Goal: Information Seeking & Learning: Learn about a topic

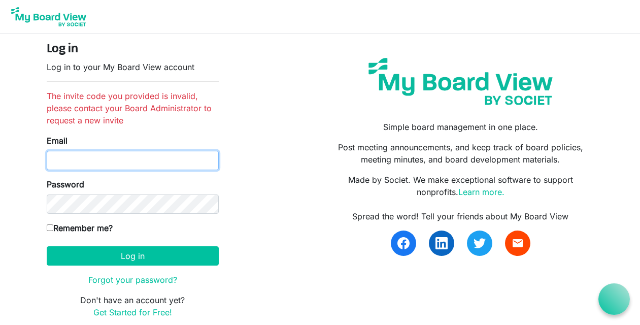
click at [159, 162] on input "Email" at bounding box center [133, 160] width 172 height 19
type input "diana@drosaconsulting.com"
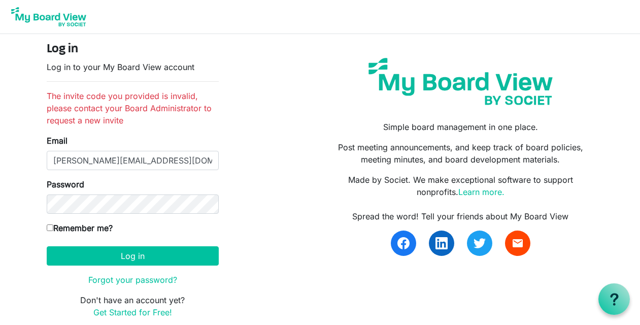
click at [48, 225] on input "Remember me?" at bounding box center [50, 227] width 7 height 7
checkbox input "true"
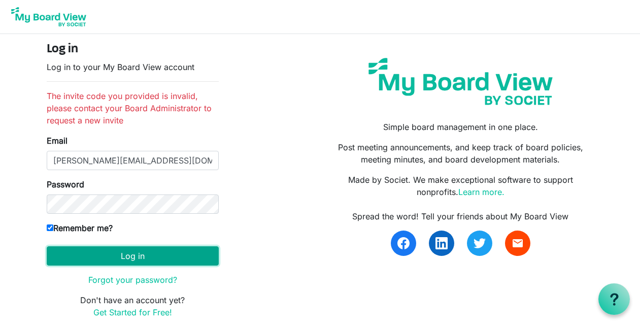
click at [132, 261] on button "Log in" at bounding box center [133, 255] width 172 height 19
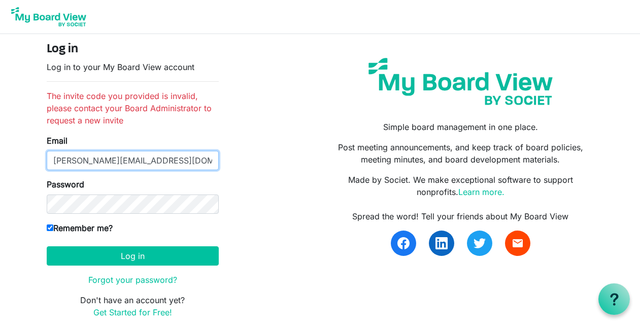
drag, startPoint x: 169, startPoint y: 162, endPoint x: -2, endPoint y: 164, distance: 171.5
click at [0, 164] on html "Log in Log in to your My Board View account The invite code you provided is inv…" at bounding box center [320, 182] width 640 height 365
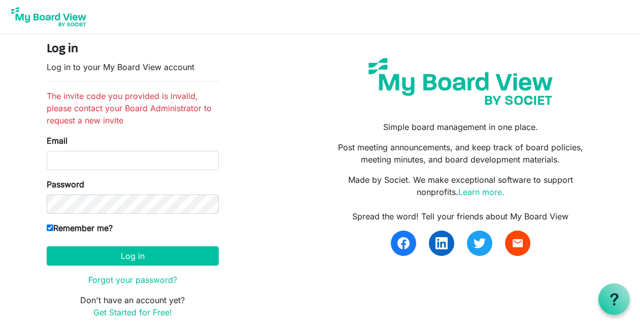
click at [50, 18] on img at bounding box center [48, 16] width 81 height 25
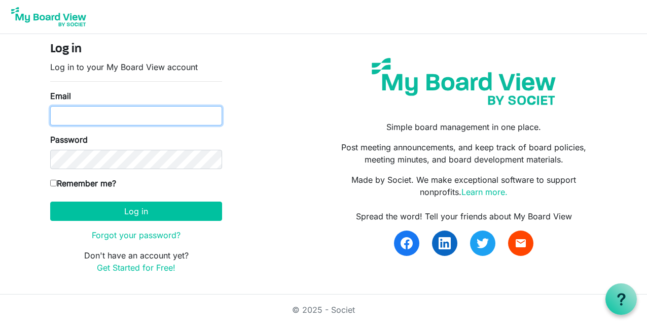
click at [101, 116] on input "Email" at bounding box center [136, 115] width 172 height 19
type input "[PERSON_NAME][EMAIL_ADDRESS][DOMAIN_NAME]"
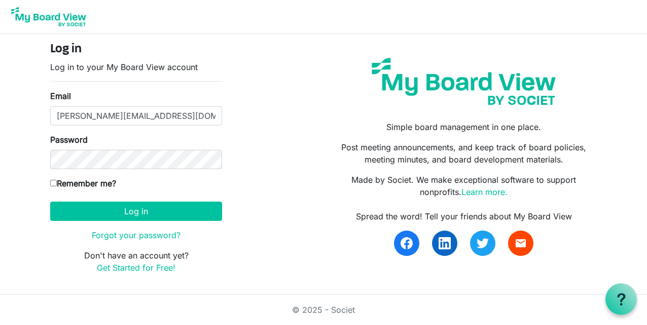
click at [52, 184] on input "Remember me?" at bounding box center [53, 183] width 7 height 7
checkbox input "true"
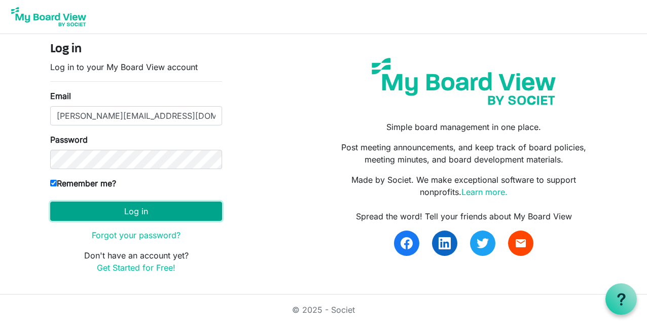
click at [93, 208] on button "Log in" at bounding box center [136, 210] width 172 height 19
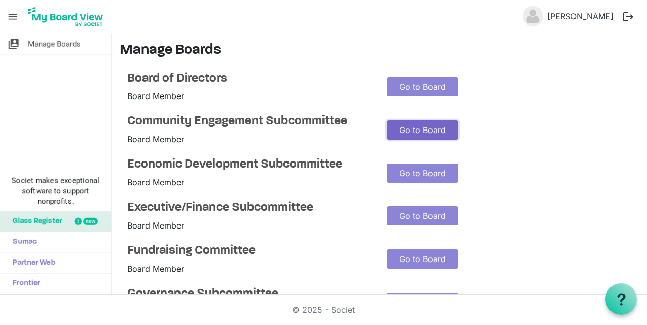
click at [418, 128] on link "Go to Board" at bounding box center [423, 129] width 72 height 19
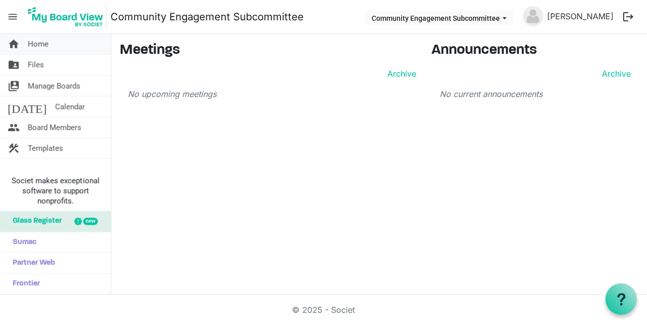
click at [41, 47] on span "Home" at bounding box center [38, 44] width 21 height 20
click at [38, 66] on span "Files" at bounding box center [36, 65] width 16 height 20
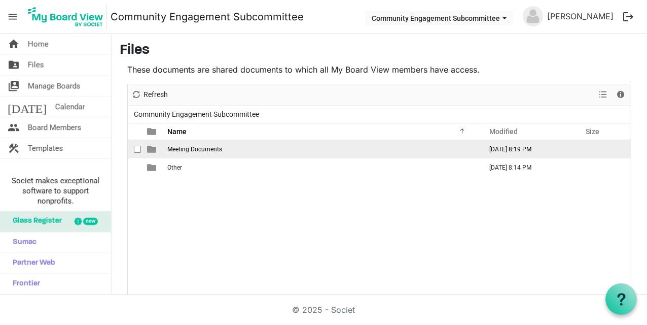
click at [193, 146] on span "Meeting Documents" at bounding box center [194, 149] width 55 height 7
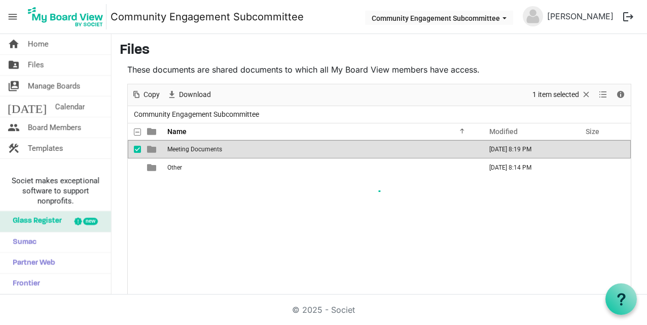
scroll to position [17, 0]
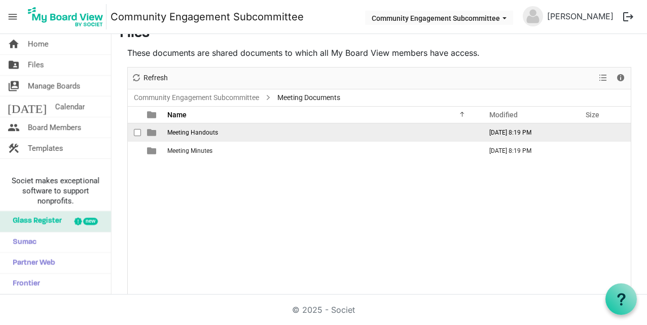
click at [207, 131] on span "Meeting Handouts" at bounding box center [192, 132] width 51 height 7
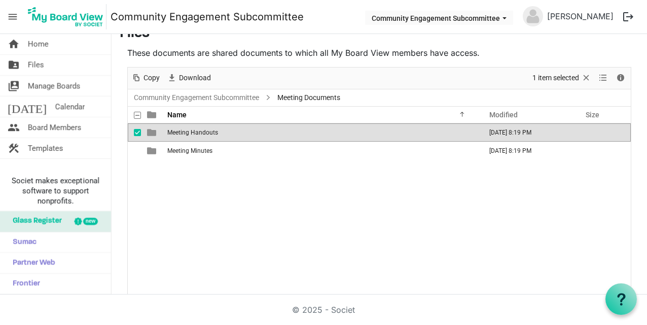
click at [207, 131] on span "Meeting Handouts" at bounding box center [192, 132] width 51 height 7
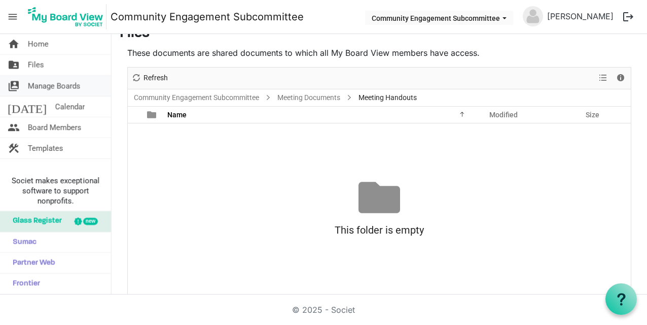
click at [60, 85] on span "Manage Boards" at bounding box center [54, 86] width 53 height 20
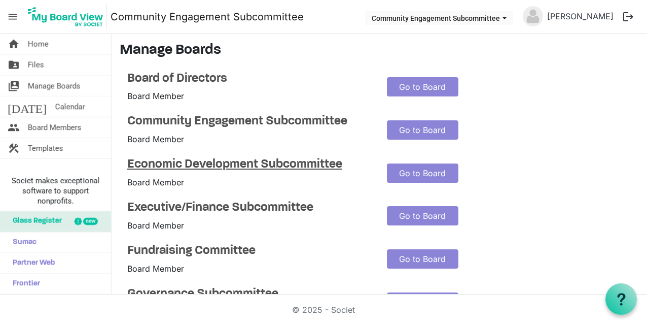
click at [289, 163] on h4 "Economic Development Subcommittee" at bounding box center [249, 164] width 244 height 15
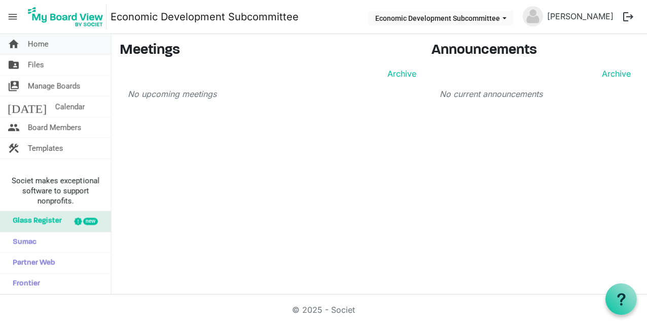
click at [34, 43] on span "Home" at bounding box center [38, 44] width 21 height 20
click at [8, 43] on span "home" at bounding box center [14, 44] width 12 height 20
click at [60, 15] on img at bounding box center [66, 16] width 82 height 25
click at [40, 44] on span "Home" at bounding box center [38, 44] width 21 height 20
click at [53, 85] on span "Manage Boards" at bounding box center [54, 86] width 53 height 20
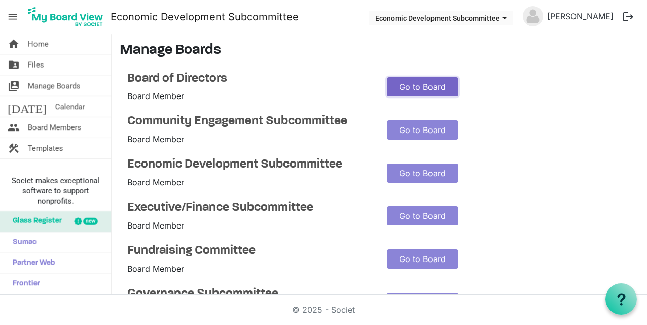
click at [399, 87] on link "Go to Board" at bounding box center [423, 86] width 72 height 19
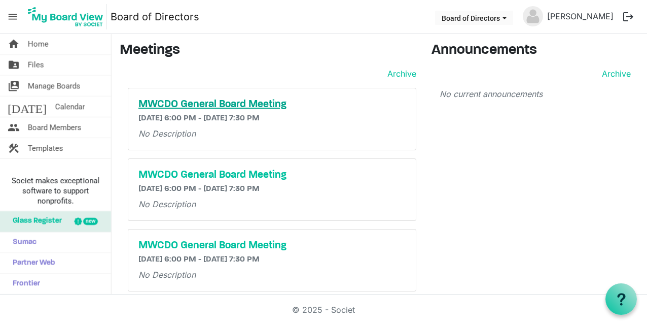
click at [253, 105] on h5 "MWCDO General Board Meeting" at bounding box center [271, 104] width 267 height 12
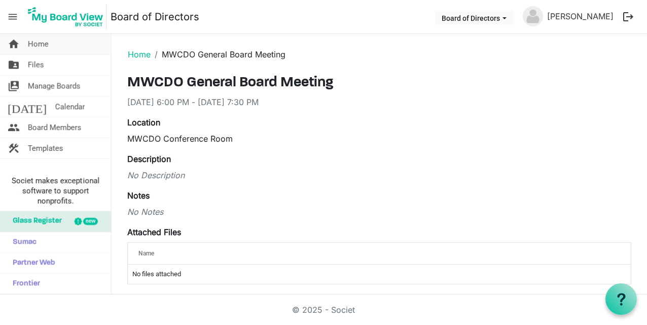
click at [39, 45] on span "Home" at bounding box center [38, 44] width 21 height 20
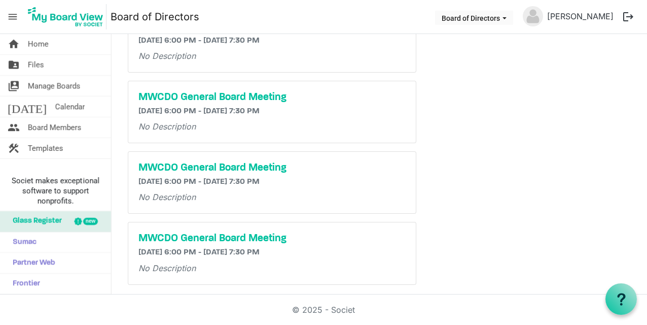
scroll to position [154, 0]
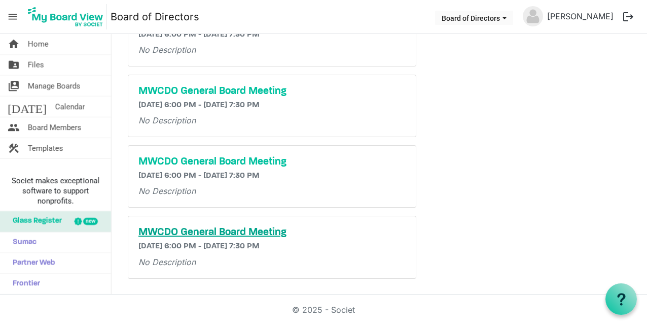
click at [201, 232] on h5 "MWCDO General Board Meeting" at bounding box center [271, 232] width 267 height 12
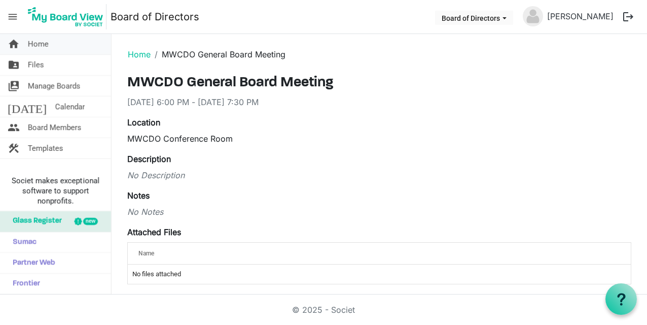
click at [39, 44] on span "Home" at bounding box center [38, 44] width 21 height 20
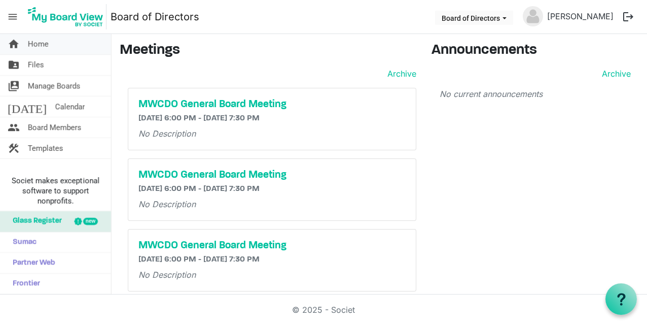
click at [38, 45] on span "Home" at bounding box center [38, 44] width 21 height 20
click at [39, 63] on span "Files" at bounding box center [36, 65] width 16 height 20
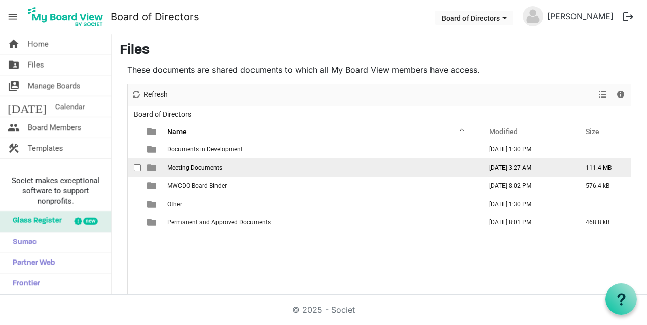
click at [196, 169] on span "Meeting Documents" at bounding box center [194, 167] width 55 height 7
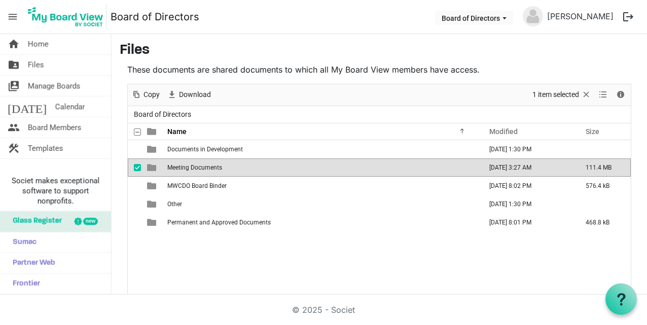
click at [196, 169] on span "Meeting Documents" at bounding box center [194, 167] width 55 height 7
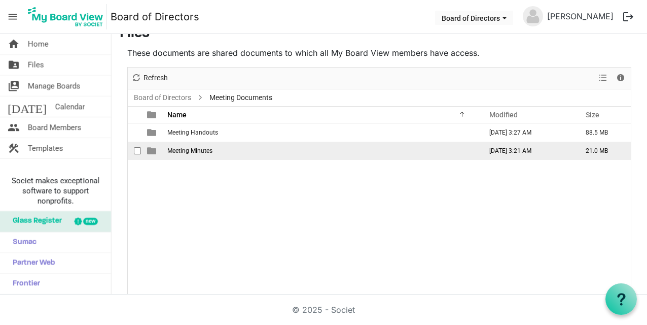
click at [200, 150] on span "Meeting Minutes" at bounding box center [189, 150] width 45 height 7
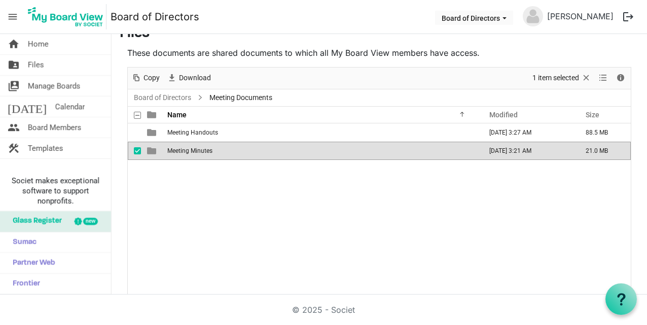
click at [200, 150] on span "Meeting Minutes" at bounding box center [189, 150] width 45 height 7
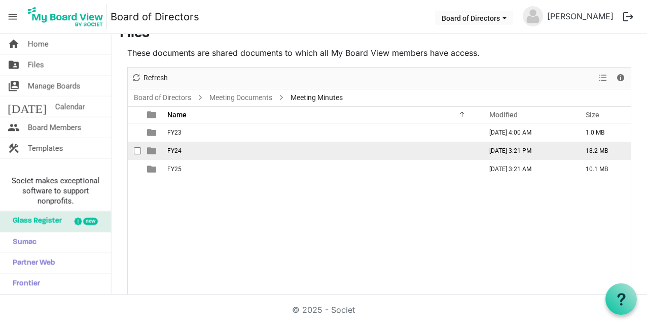
click at [183, 156] on td "FY24" at bounding box center [321, 151] width 314 height 18
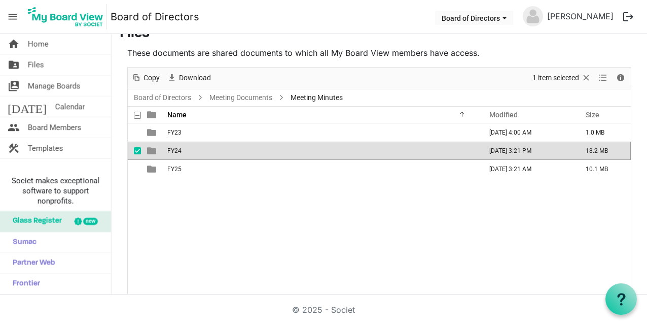
click at [183, 156] on td "FY24" at bounding box center [321, 151] width 314 height 18
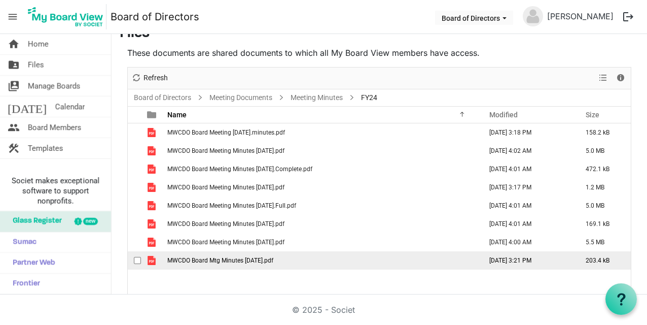
click at [192, 259] on span "MWCDO Board Mtg Minutes 12.18.23.pdf" at bounding box center [220, 260] width 106 height 7
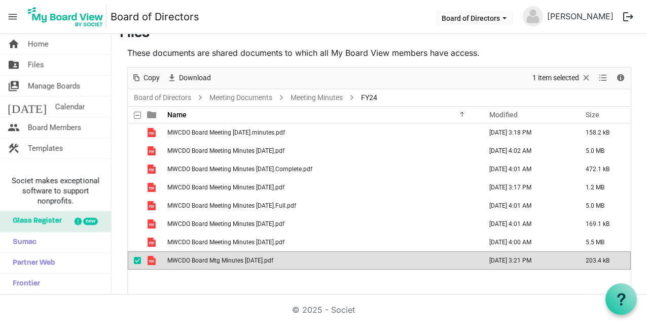
click at [192, 259] on span "MWCDO Board Mtg Minutes 12.18.23.pdf" at bounding box center [220, 260] width 106 height 7
click at [309, 97] on link "Meeting Minutes" at bounding box center [317, 97] width 56 height 13
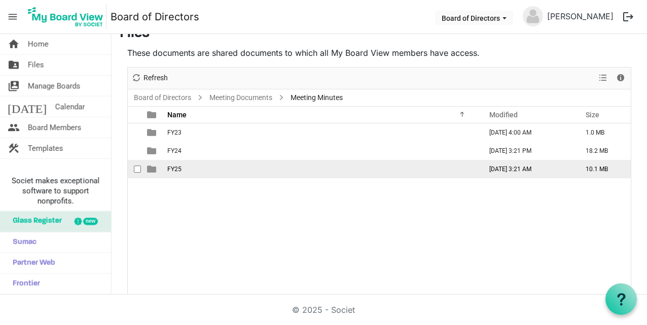
click at [177, 171] on span "FY25" at bounding box center [174, 168] width 14 height 7
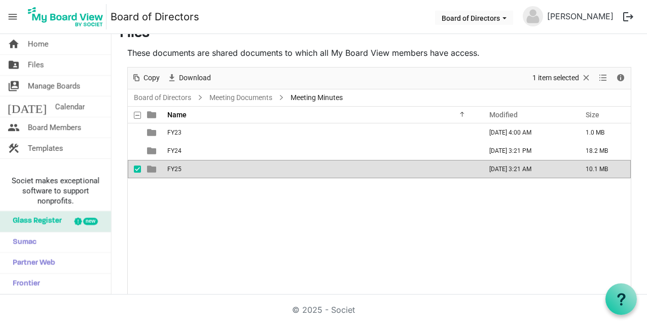
click at [177, 171] on span "FY25" at bounding box center [174, 168] width 14 height 7
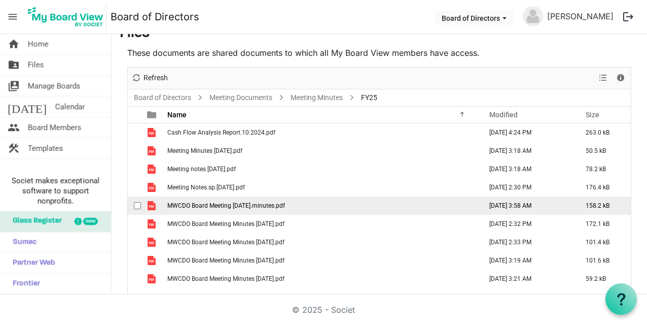
click at [265, 210] on td "MWCDO Board Meeting 9.9.24.minutes.pdf" at bounding box center [321, 205] width 314 height 18
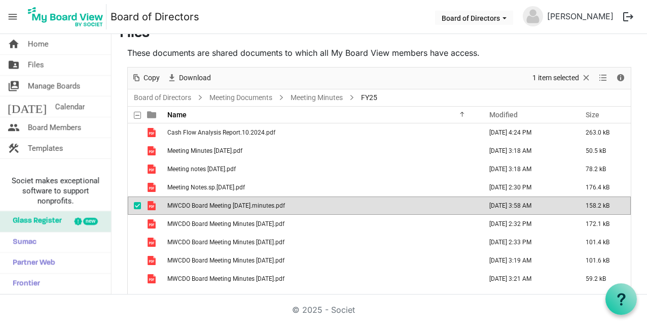
click at [265, 210] on td "MWCDO Board Meeting 9.9.24.minutes.pdf" at bounding box center [321, 205] width 314 height 18
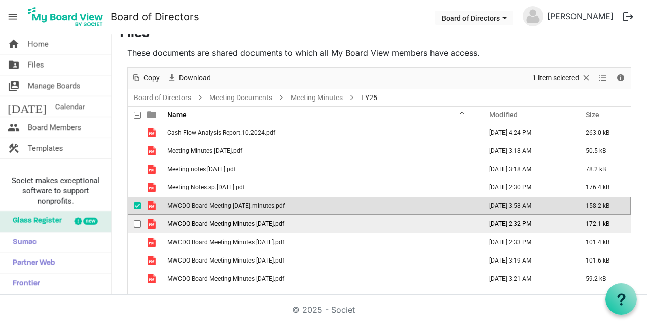
click at [309, 223] on td "MWCDO Board Meeting Minutes 10.21.24.pdf" at bounding box center [321, 224] width 314 height 18
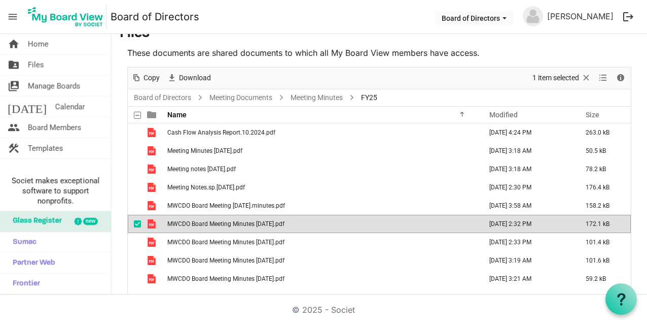
click at [309, 223] on td "MWCDO Board Meeting Minutes 10.21.24.pdf" at bounding box center [321, 224] width 314 height 18
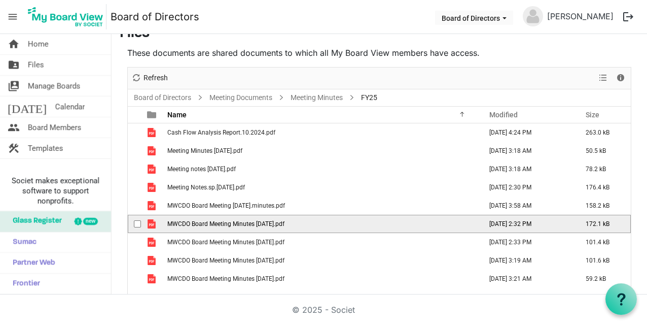
click at [309, 223] on td "MWCDO Board Meeting Minutes 10.21.24.pdf" at bounding box center [321, 224] width 314 height 18
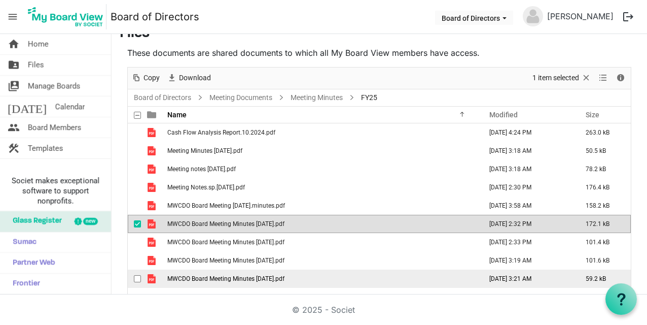
click at [290, 276] on td "MWCDO Board Meeting Minutes 3.29.25.pdf" at bounding box center [321, 278] width 314 height 18
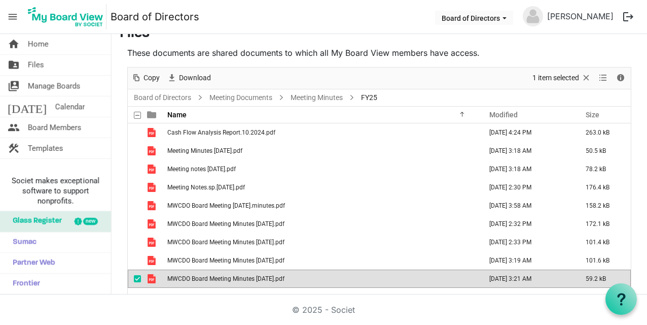
click at [290, 276] on td "MWCDO Board Meeting Minutes 3.29.25.pdf" at bounding box center [321, 278] width 314 height 18
click at [294, 63] on div "These documents are shared documents to which all My Board View members have ac…" at bounding box center [379, 171] width 519 height 249
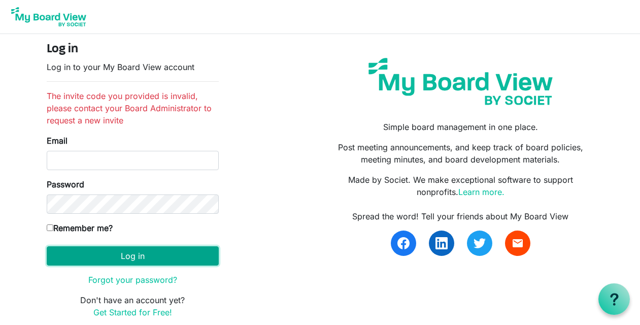
click at [137, 256] on button "Log in" at bounding box center [133, 255] width 172 height 19
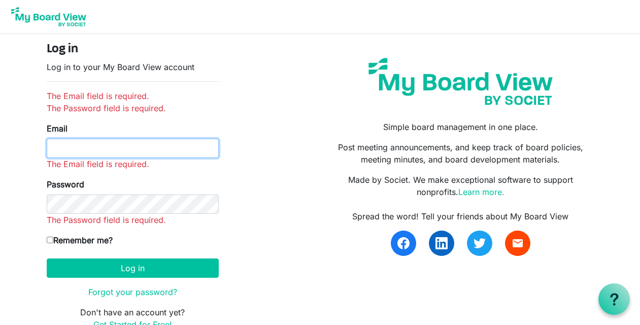
type input "[PERSON_NAME][EMAIL_ADDRESS][DOMAIN_NAME]"
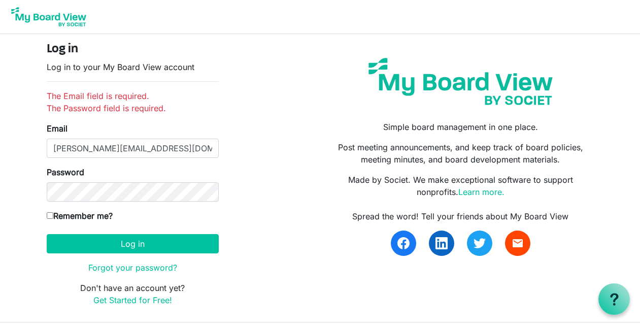
click at [49, 214] on input "Remember me?" at bounding box center [50, 215] width 7 height 7
checkbox input "true"
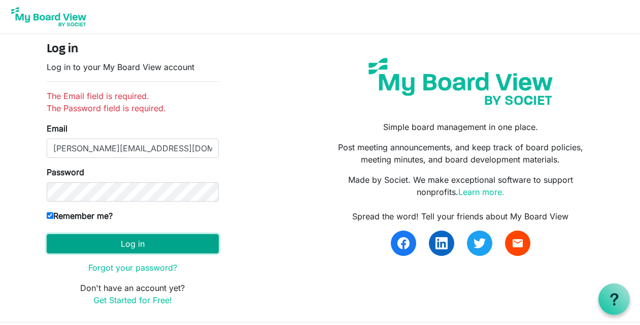
click at [115, 245] on button "Log in" at bounding box center [133, 243] width 172 height 19
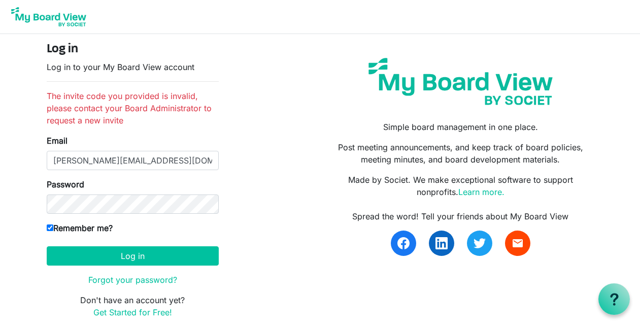
click at [58, 53] on h4 "Log in" at bounding box center [133, 49] width 172 height 15
click at [67, 19] on img at bounding box center [48, 16] width 81 height 25
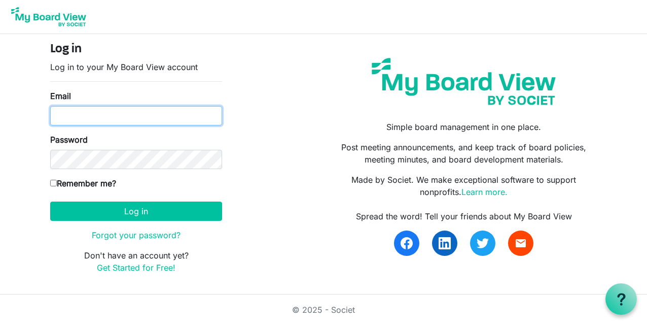
click at [107, 119] on input "Email" at bounding box center [136, 115] width 172 height 19
type input "[PERSON_NAME][EMAIL_ADDRESS][DOMAIN_NAME]"
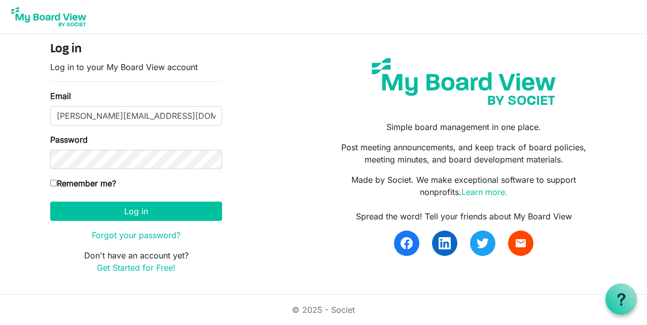
click at [52, 182] on input "Remember me?" at bounding box center [53, 183] width 7 height 7
checkbox input "true"
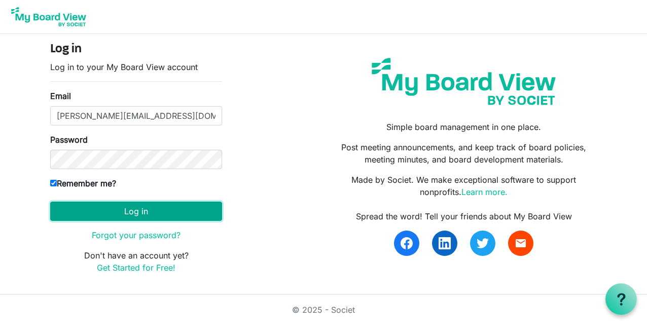
click at [100, 213] on button "Log in" at bounding box center [136, 210] width 172 height 19
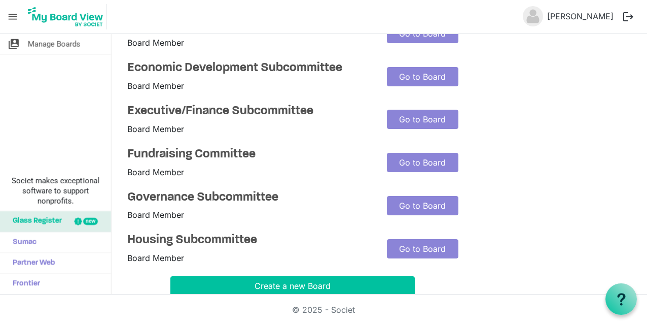
scroll to position [94, 0]
